Goal: Contribute content

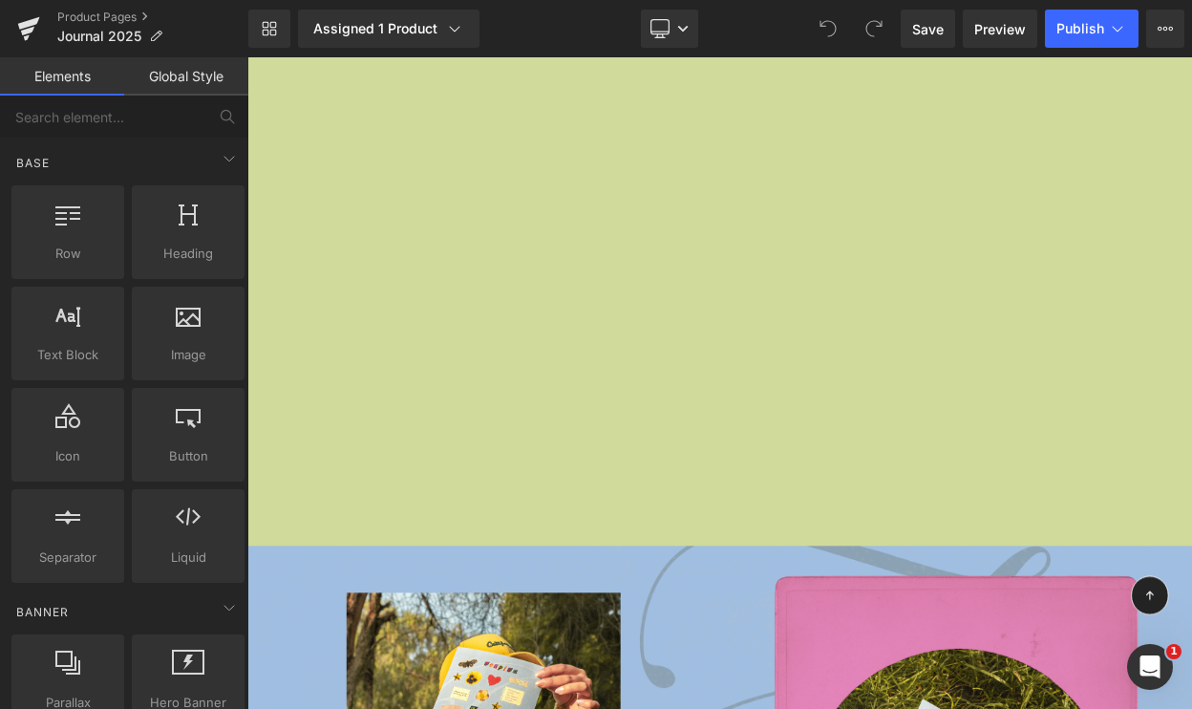
scroll to position [6622, 0]
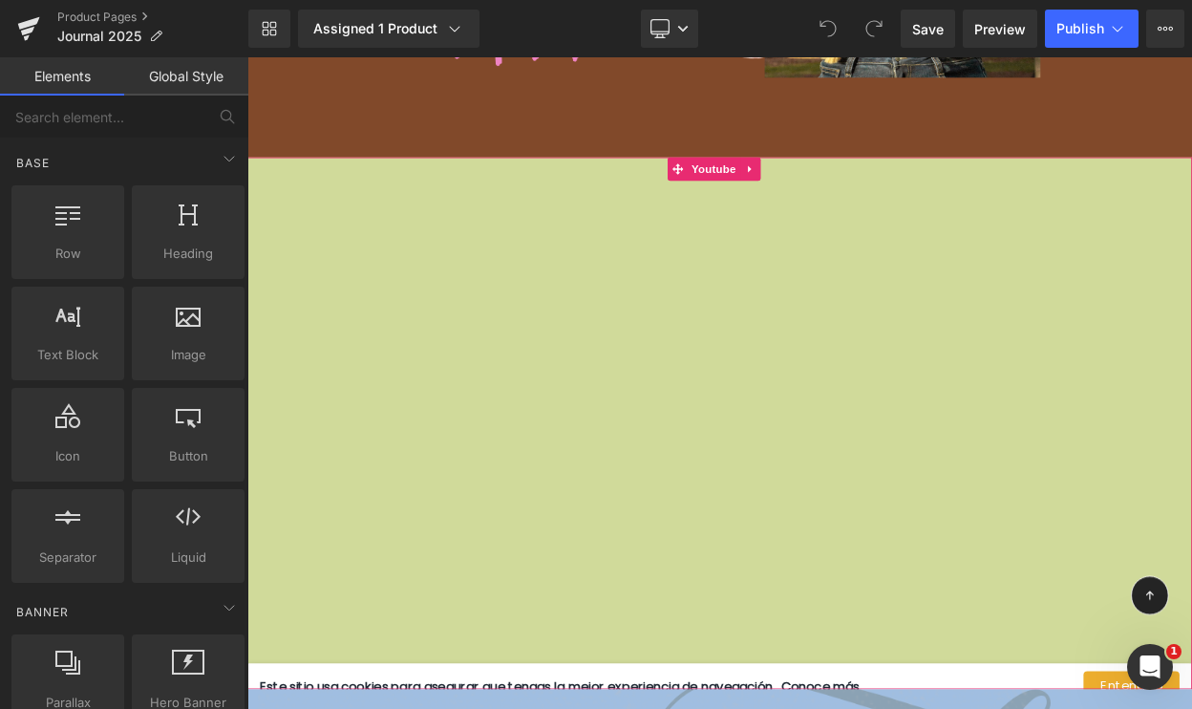
click at [417, 230] on div at bounding box center [825, 505] width 1156 height 651
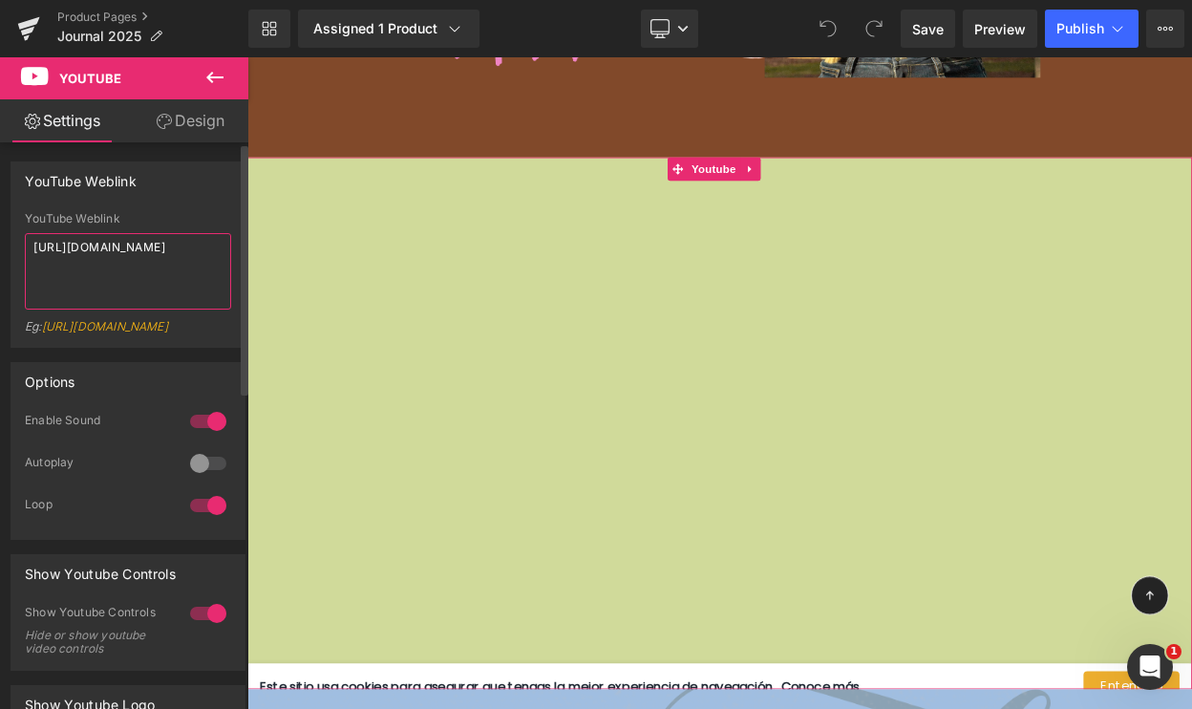
click at [130, 265] on textarea "[URL][DOMAIN_NAME]" at bounding box center [128, 271] width 206 height 76
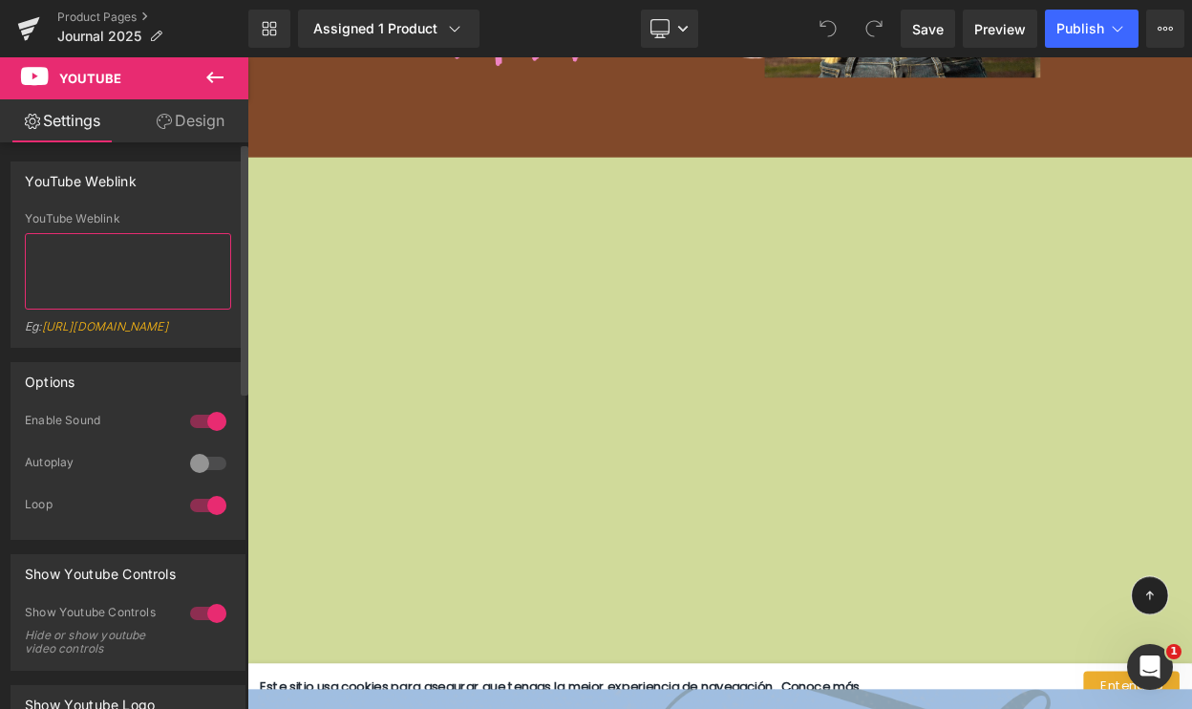
paste textarea "This is an official statement mentioning that I obtained a tourist visa in the …"
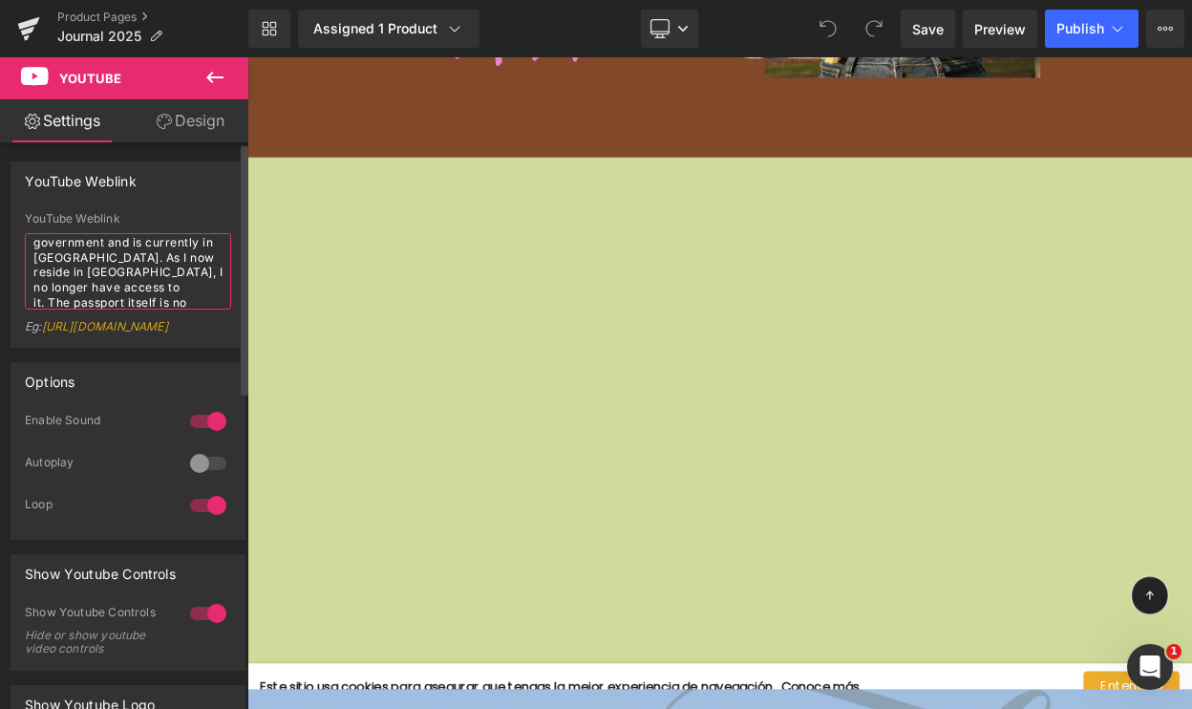
click at [130, 265] on textarea "This is an official statement mentioning that I obtained a tourist visa in the …" at bounding box center [128, 271] width 206 height 76
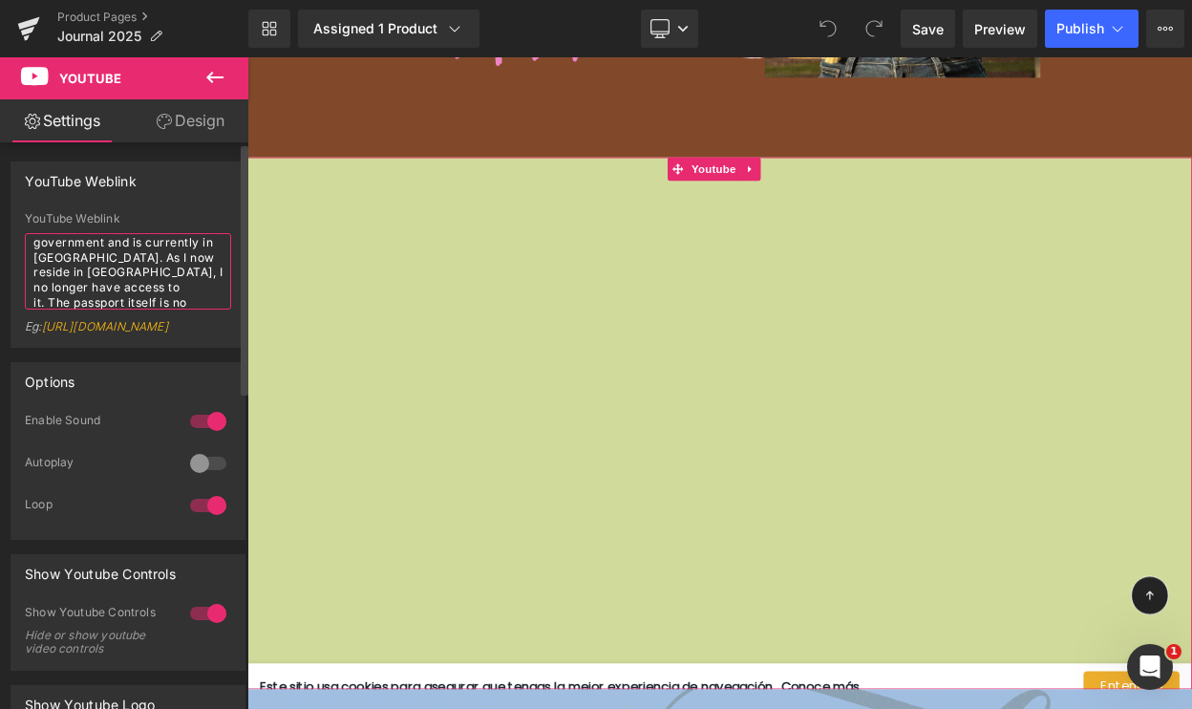
click at [95, 241] on textarea "This is an official statement mentioning that I obtained a tourist visa in the …" at bounding box center [128, 271] width 206 height 76
click at [35, 255] on textarea "This is an official statement mentioning that I obtained a tourist visa in the …" at bounding box center [128, 271] width 206 height 76
drag, startPoint x: 33, startPoint y: 247, endPoint x: 133, endPoint y: 371, distance: 159.1
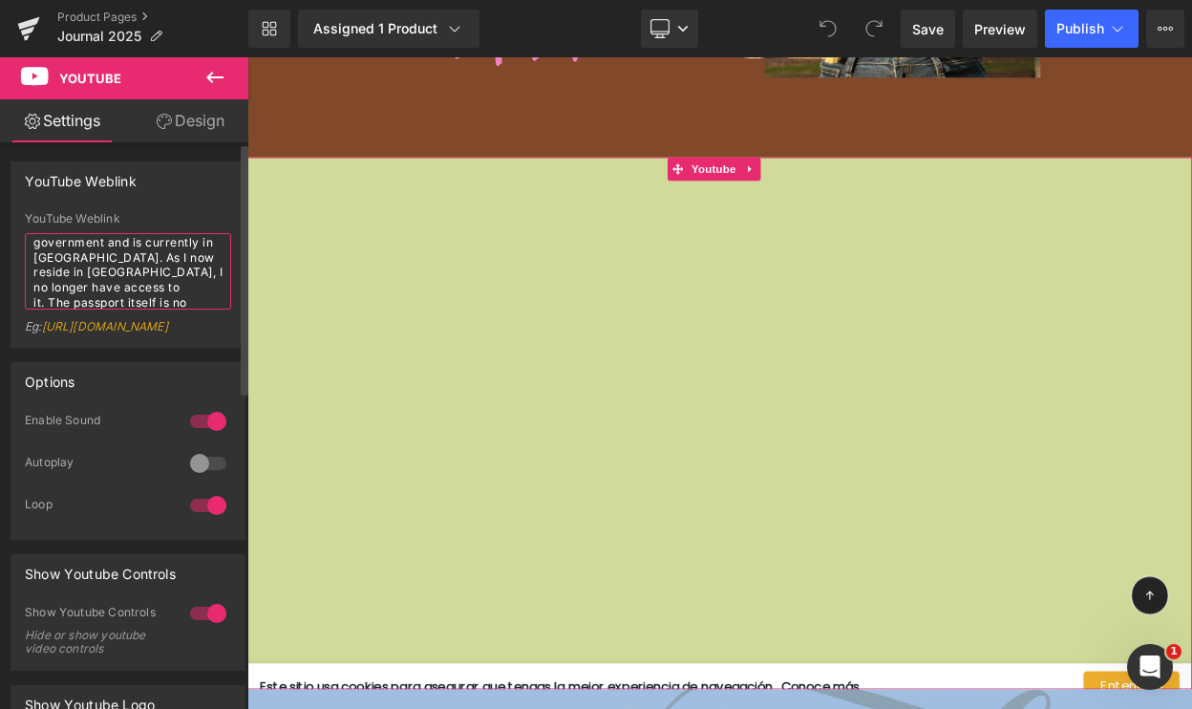
click at [133, 347] on div "YouTube Weblink This is an official statement mentioning that I obtained a tour…" at bounding box center [128, 279] width 206 height 135
drag, startPoint x: 36, startPoint y: 243, endPoint x: 121, endPoint y: 314, distance: 111.2
click at [121, 314] on div "YouTube Weblink This is an official statement mentioning that I obtained a tour…" at bounding box center [128, 279] width 206 height 135
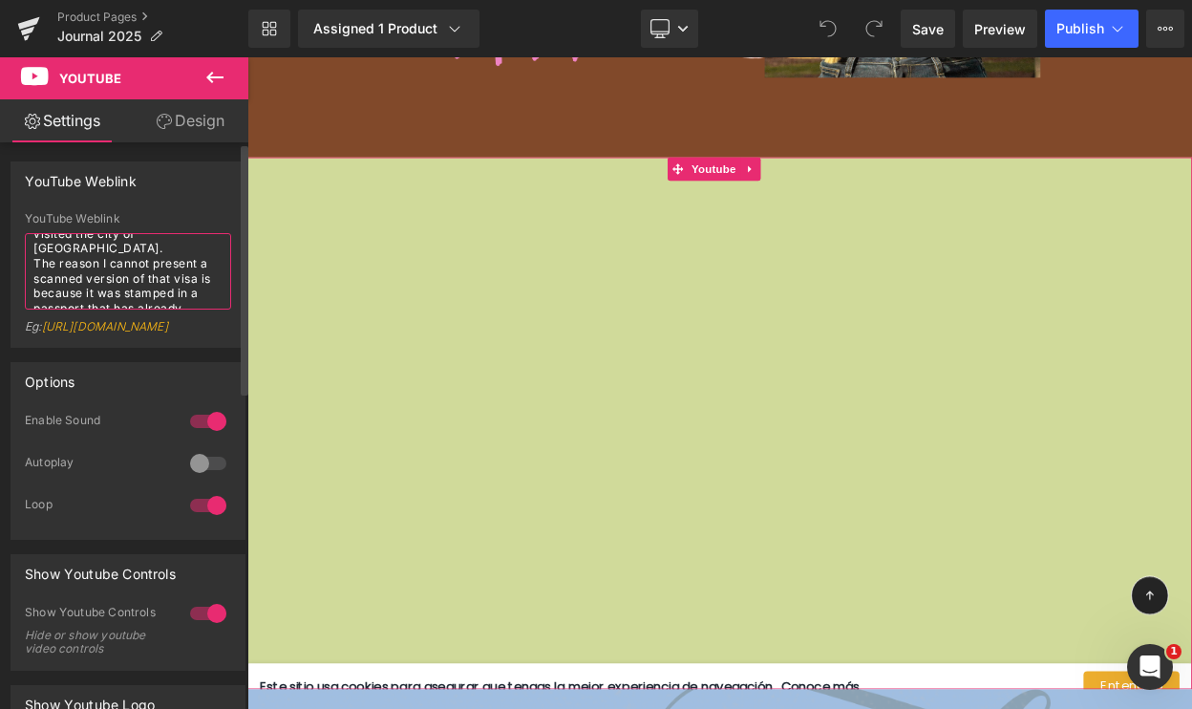
drag, startPoint x: 124, startPoint y: 269, endPoint x: 54, endPoint y: 214, distance: 89.1
click at [54, 216] on div "YouTube Weblink This is an official statement mentioning that I obtained a tour…" at bounding box center [128, 279] width 206 height 135
type textarea "This is an official statement mentioning that I obtained a toun of that visa is…"
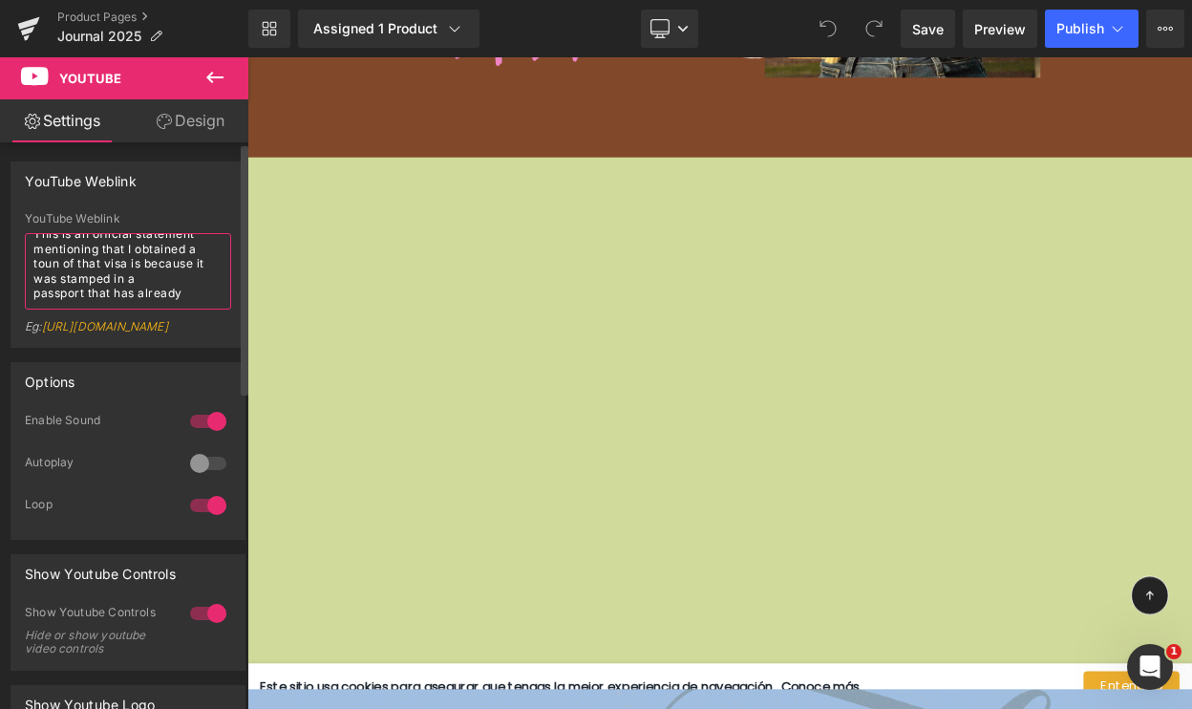
drag, startPoint x: 32, startPoint y: 240, endPoint x: 143, endPoint y: 372, distance: 172.9
click at [143, 347] on div "YouTube Weblink This is an official statement mentioning that I obtained a toun…" at bounding box center [128, 279] width 206 height 135
paste textarea "[URL][DOMAIN_NAME]"
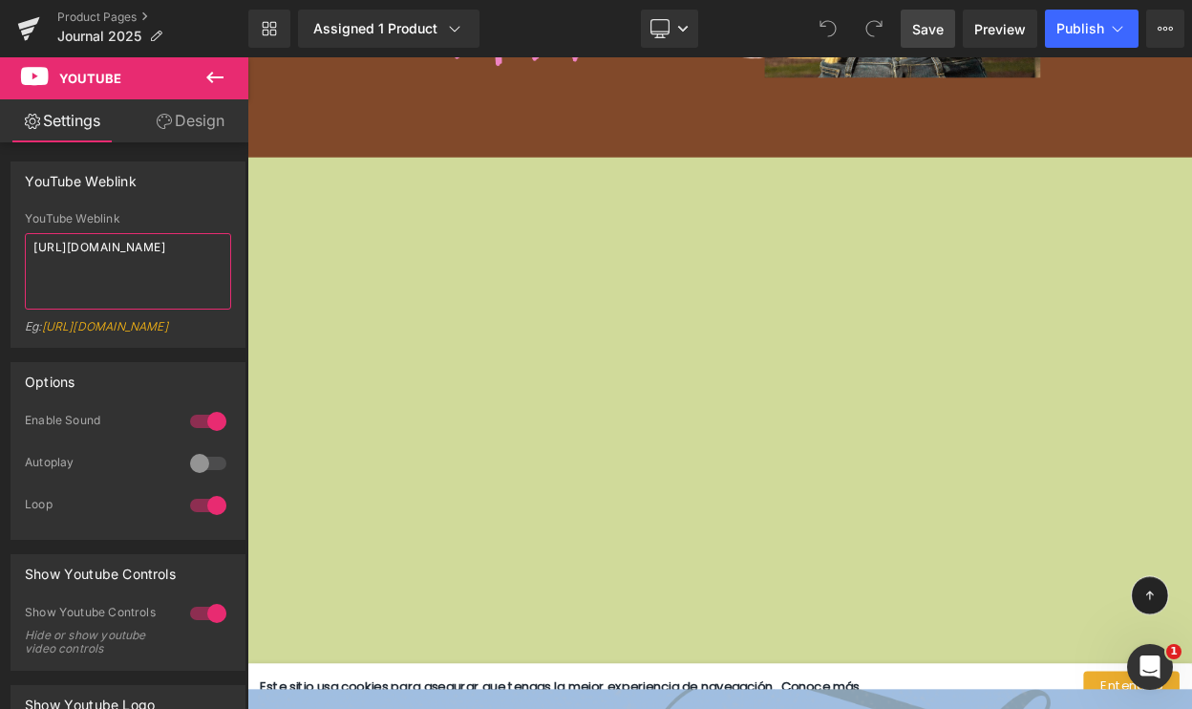
type textarea "[URL][DOMAIN_NAME]"
click at [932, 23] on span "Save" at bounding box center [928, 29] width 32 height 20
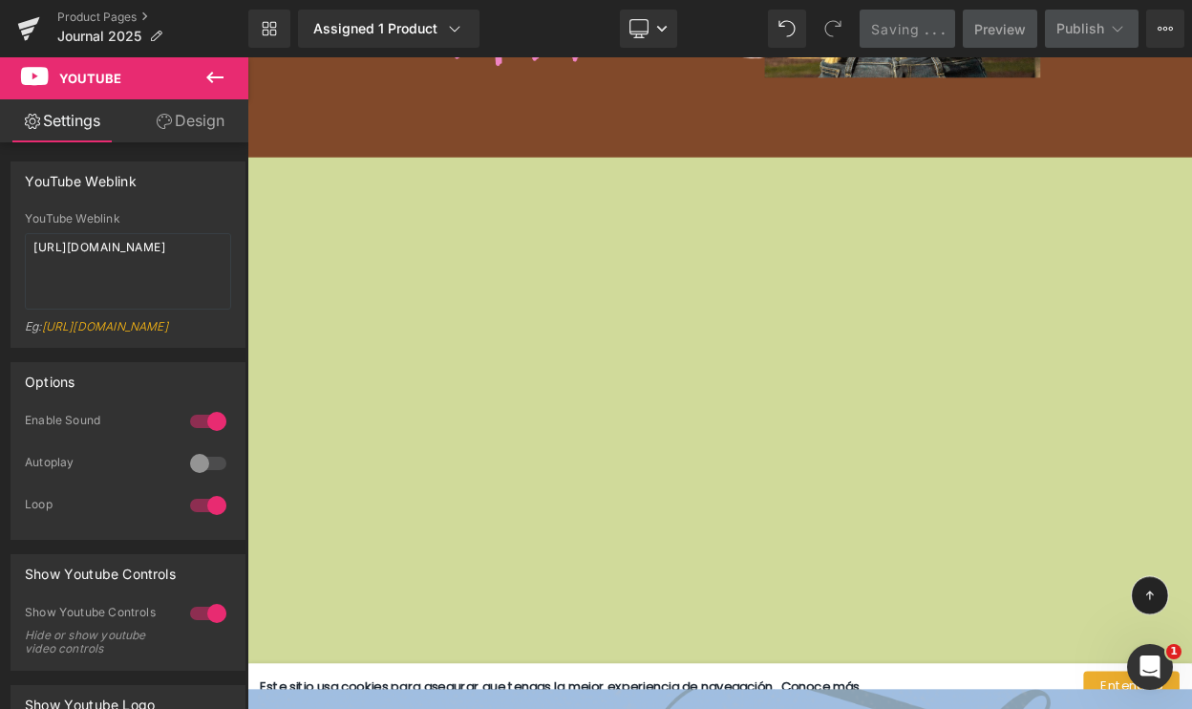
click at [211, 73] on icon at bounding box center [214, 77] width 17 height 11
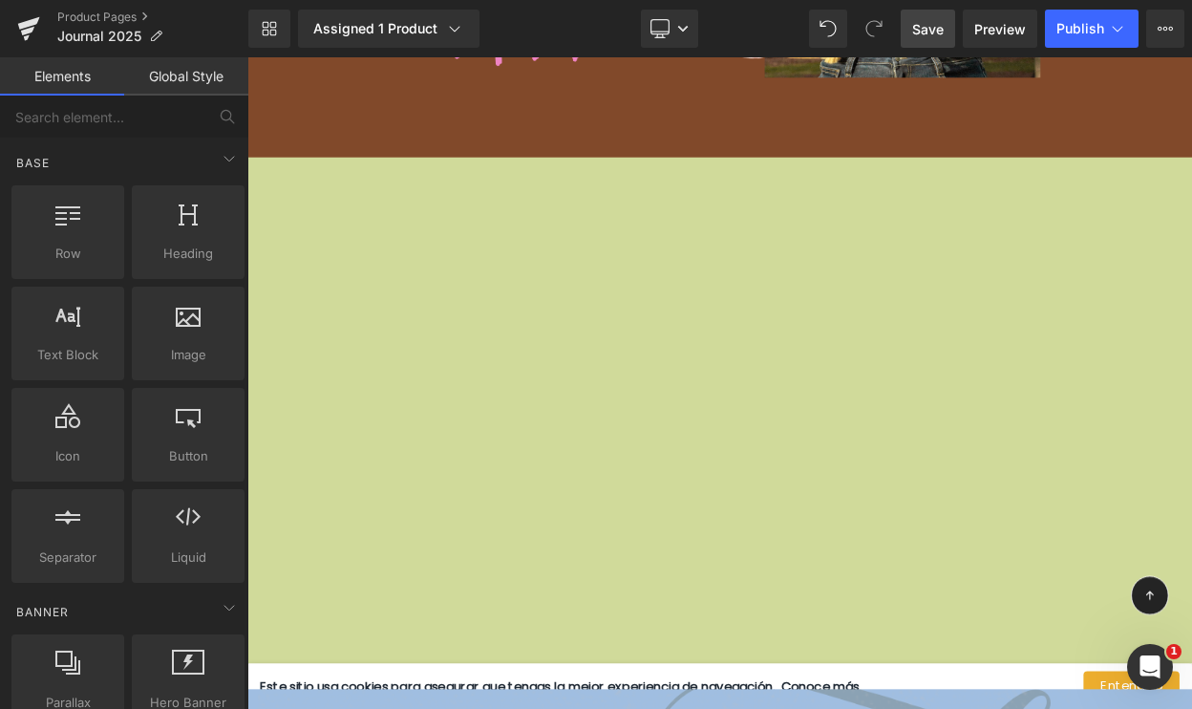
click at [1086, 3] on div "Library Assigned 1 Product Product Preview Journal Profética 2025 Manage assign…" at bounding box center [720, 28] width 944 height 57
click at [1083, 27] on span "Publish" at bounding box center [1081, 28] width 48 height 15
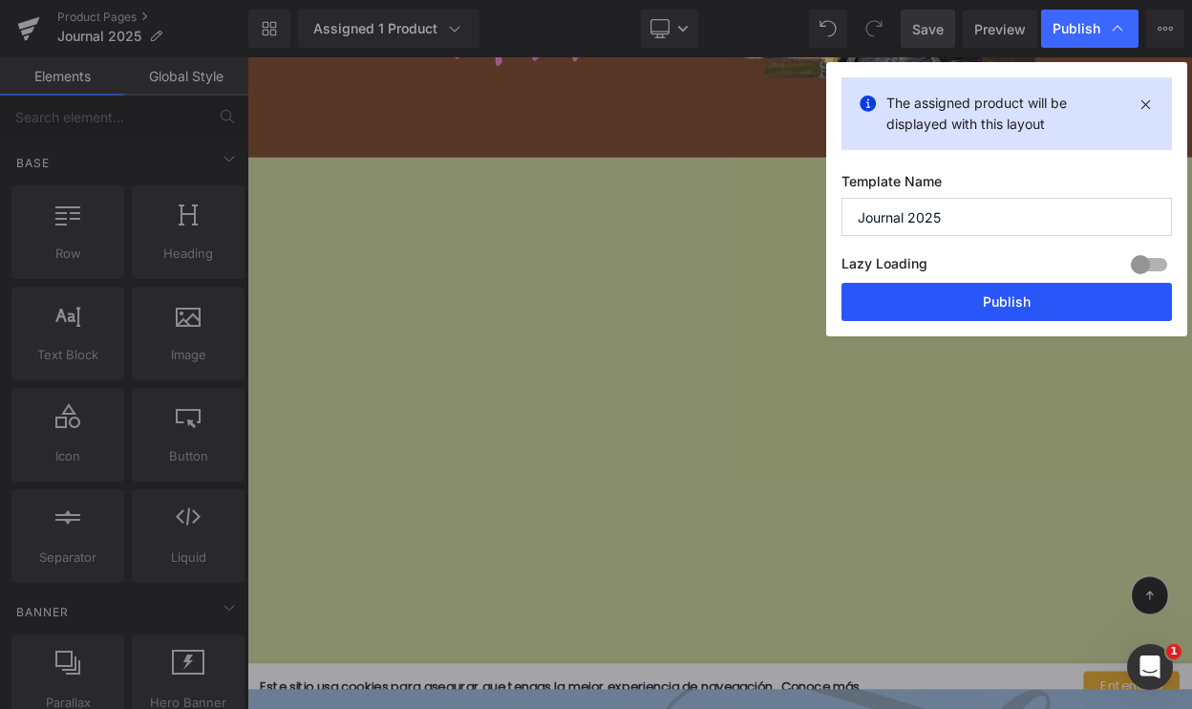
click at [939, 306] on button "Publish" at bounding box center [1007, 302] width 331 height 38
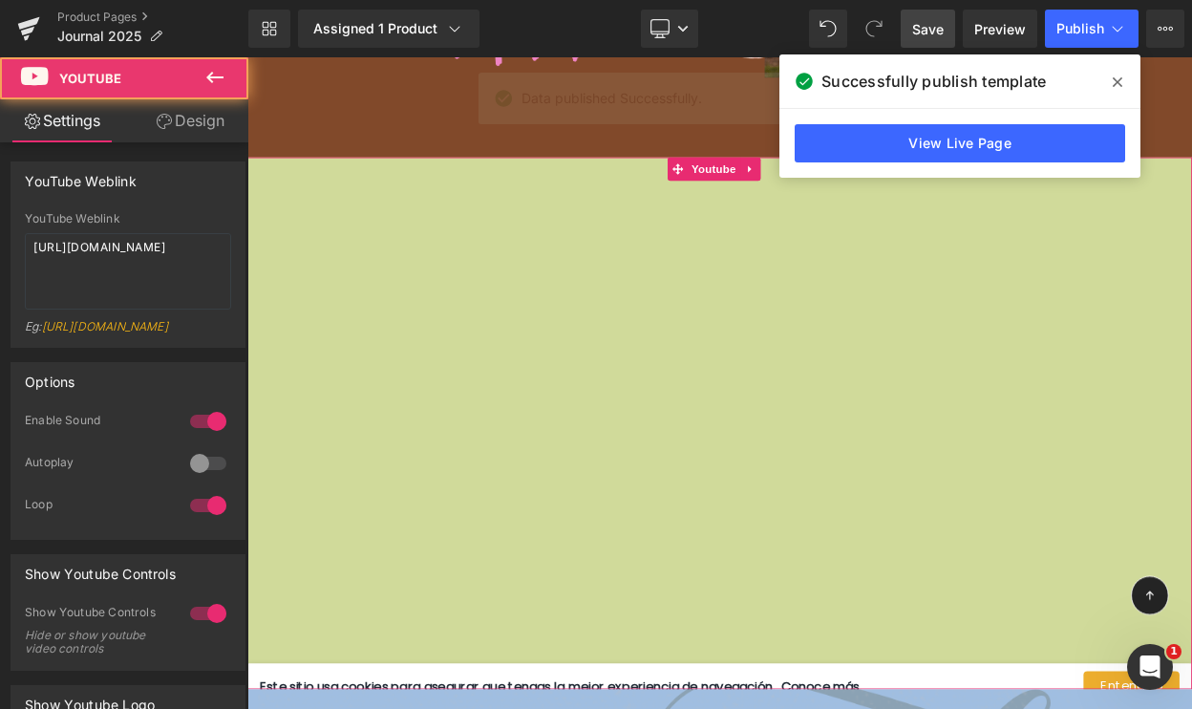
click at [440, 271] on div at bounding box center [825, 505] width 1156 height 651
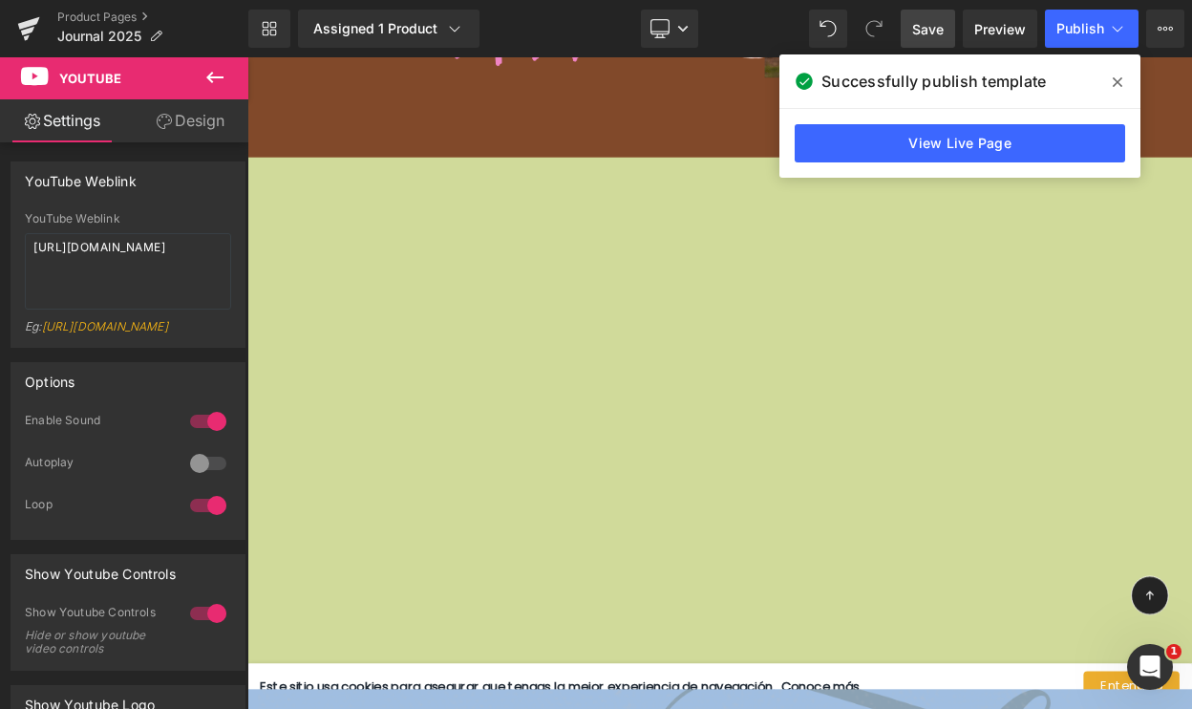
drag, startPoint x: 1112, startPoint y: 82, endPoint x: 1058, endPoint y: 39, distance: 69.4
click at [0, 0] on span at bounding box center [0, 0] width 0 height 0
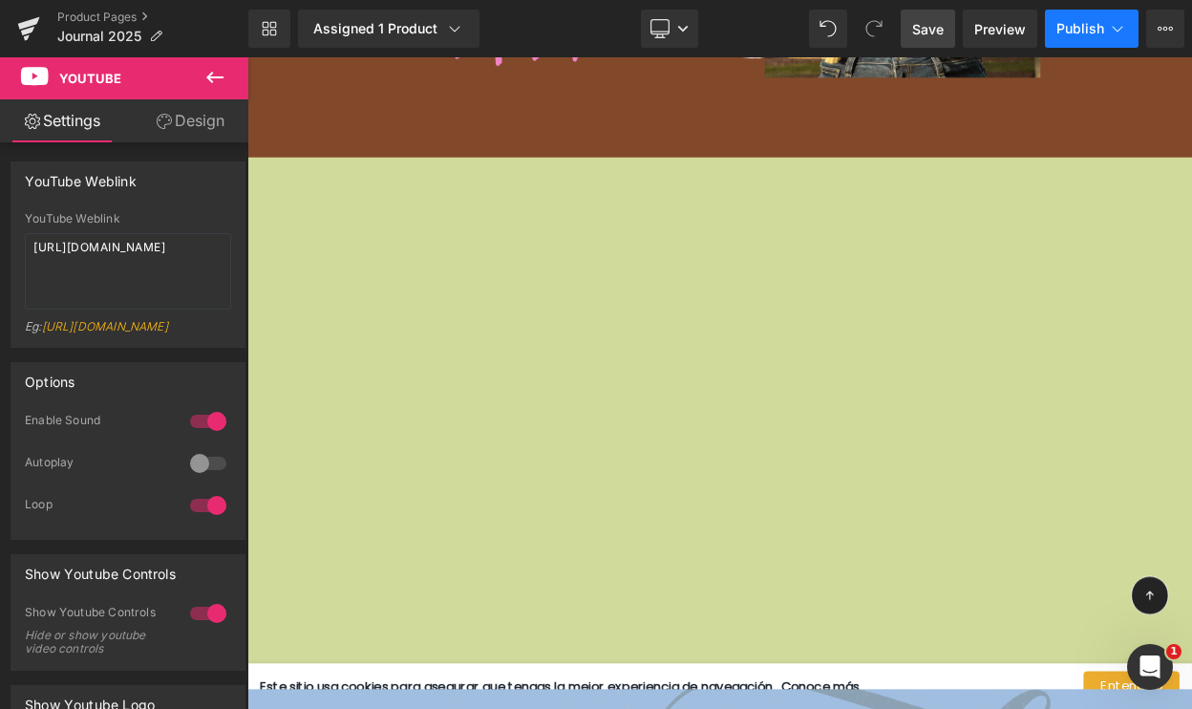
click at [1075, 38] on button "Publish" at bounding box center [1092, 29] width 94 height 38
